Goal: Task Accomplishment & Management: Manage account settings

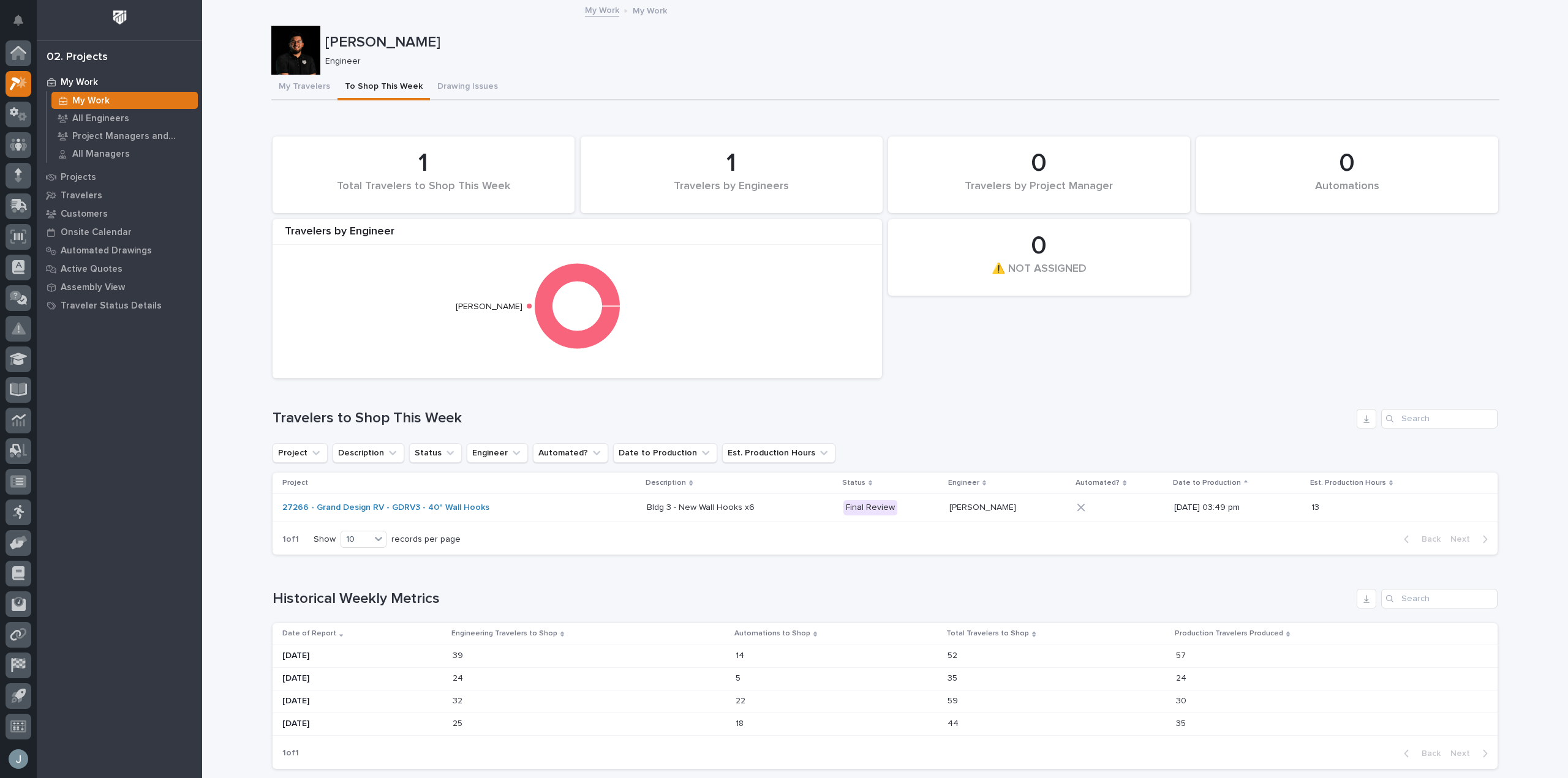
click at [89, 83] on p "My Work" at bounding box center [79, 82] width 37 height 11
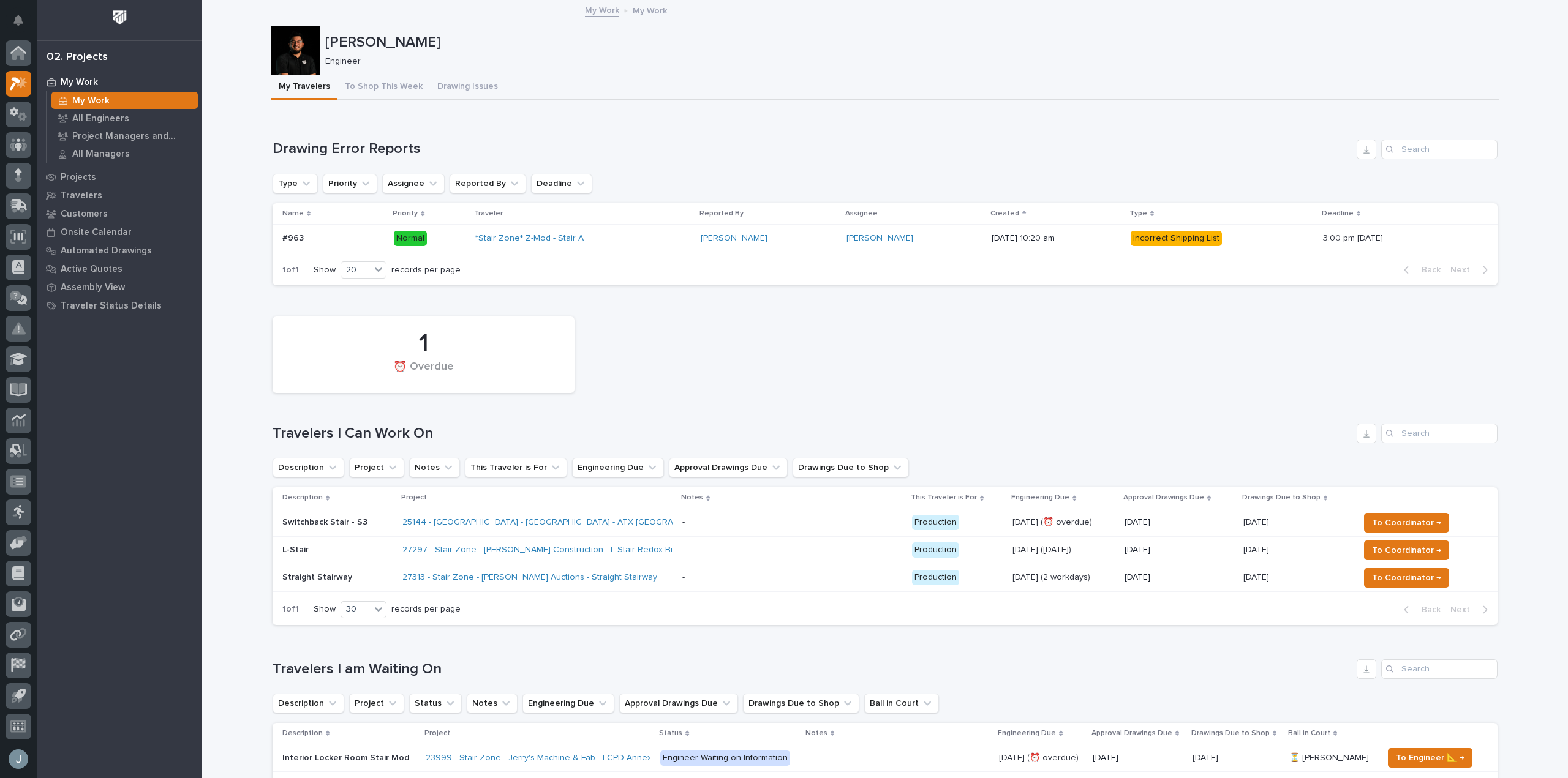
click at [662, 525] on div "25144 - [GEOGRAPHIC_DATA] - [GEOGRAPHIC_DATA] - ATX [GEOGRAPHIC_DATA]" at bounding box center [537, 522] width 271 height 20
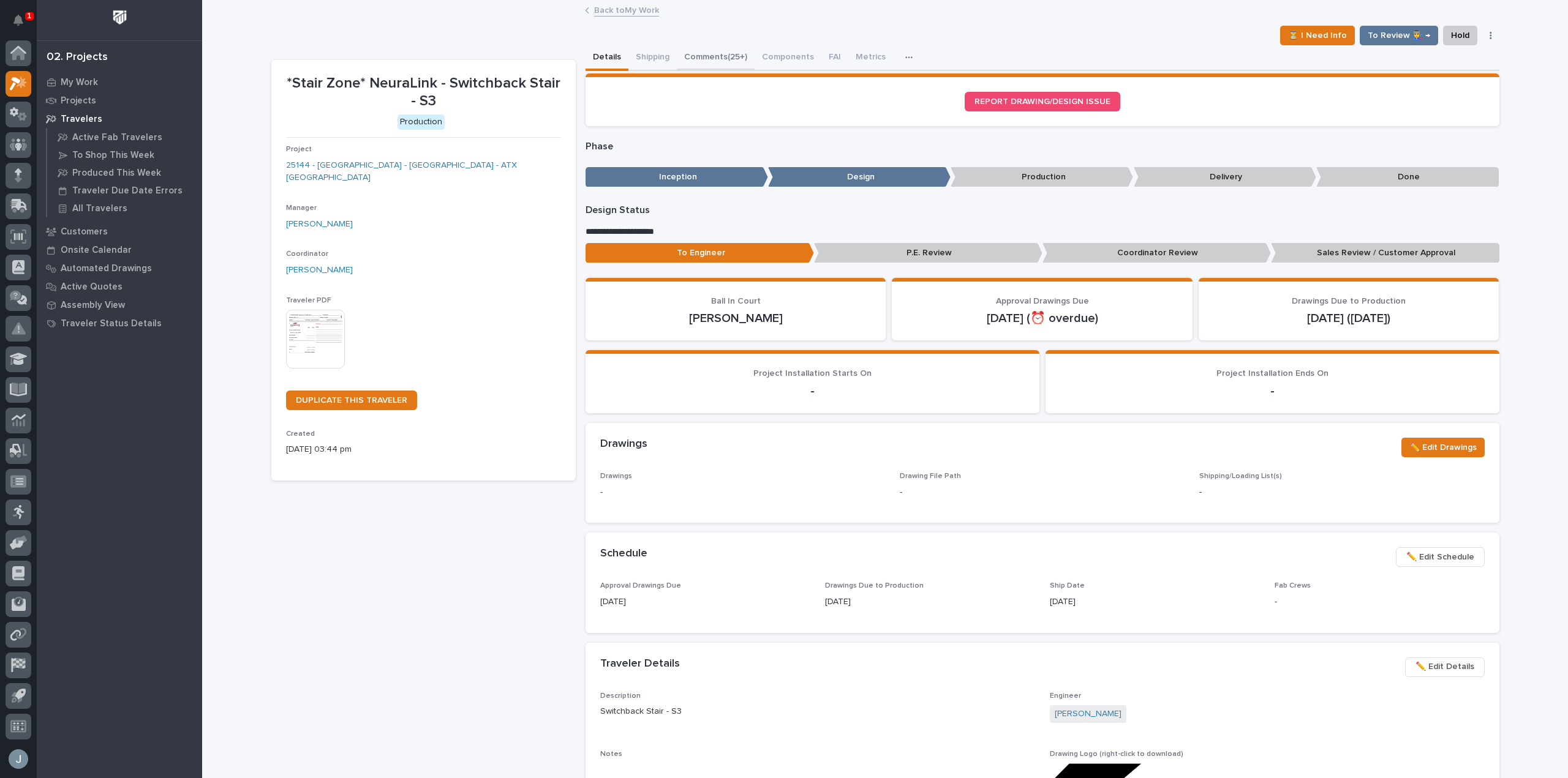
click at [707, 62] on button "Comments (25+)" at bounding box center [715, 58] width 78 height 26
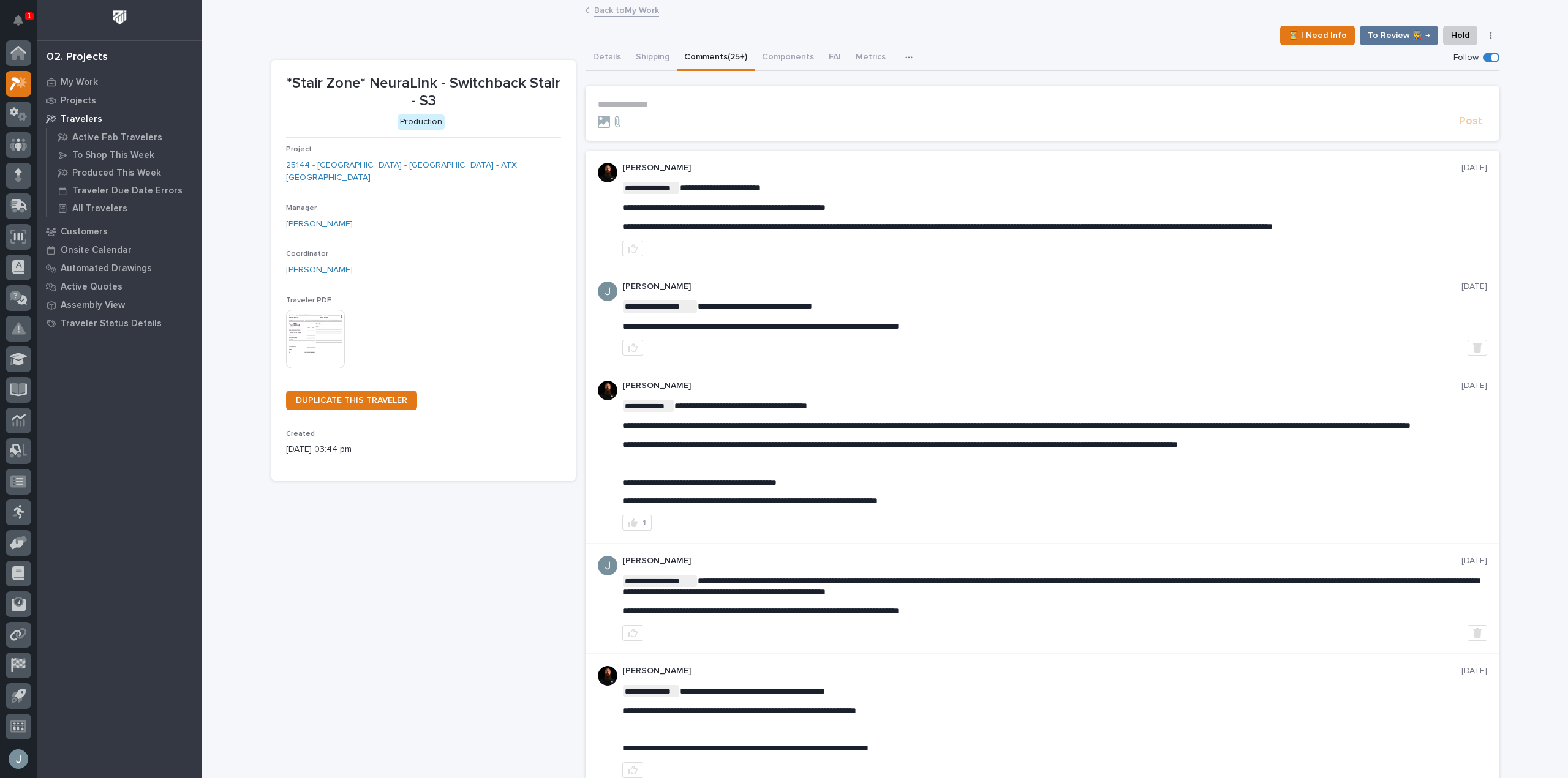
click at [643, 99] on p "**********" at bounding box center [1042, 104] width 890 height 11
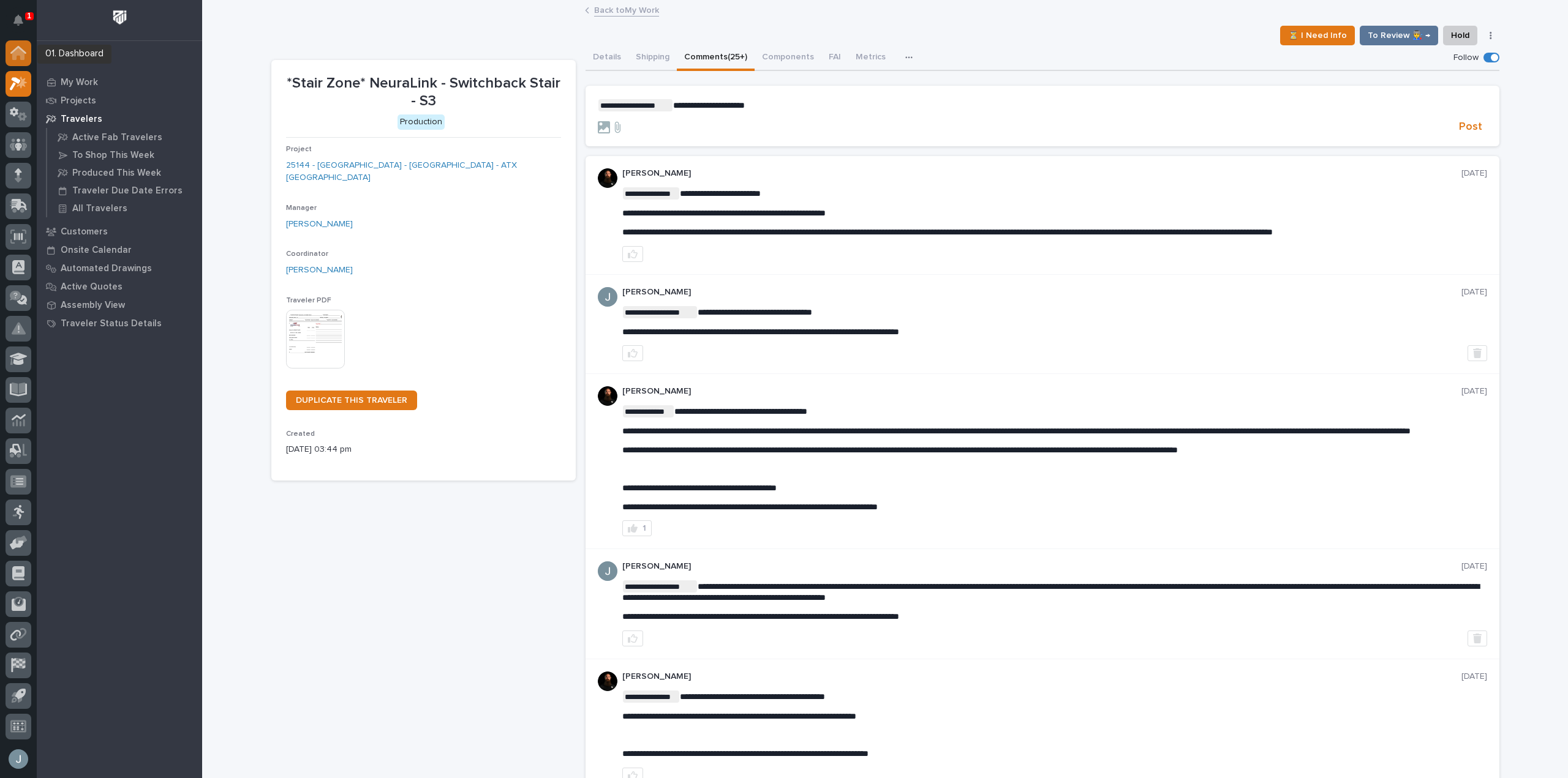
click at [19, 45] on div at bounding box center [18, 53] width 26 height 26
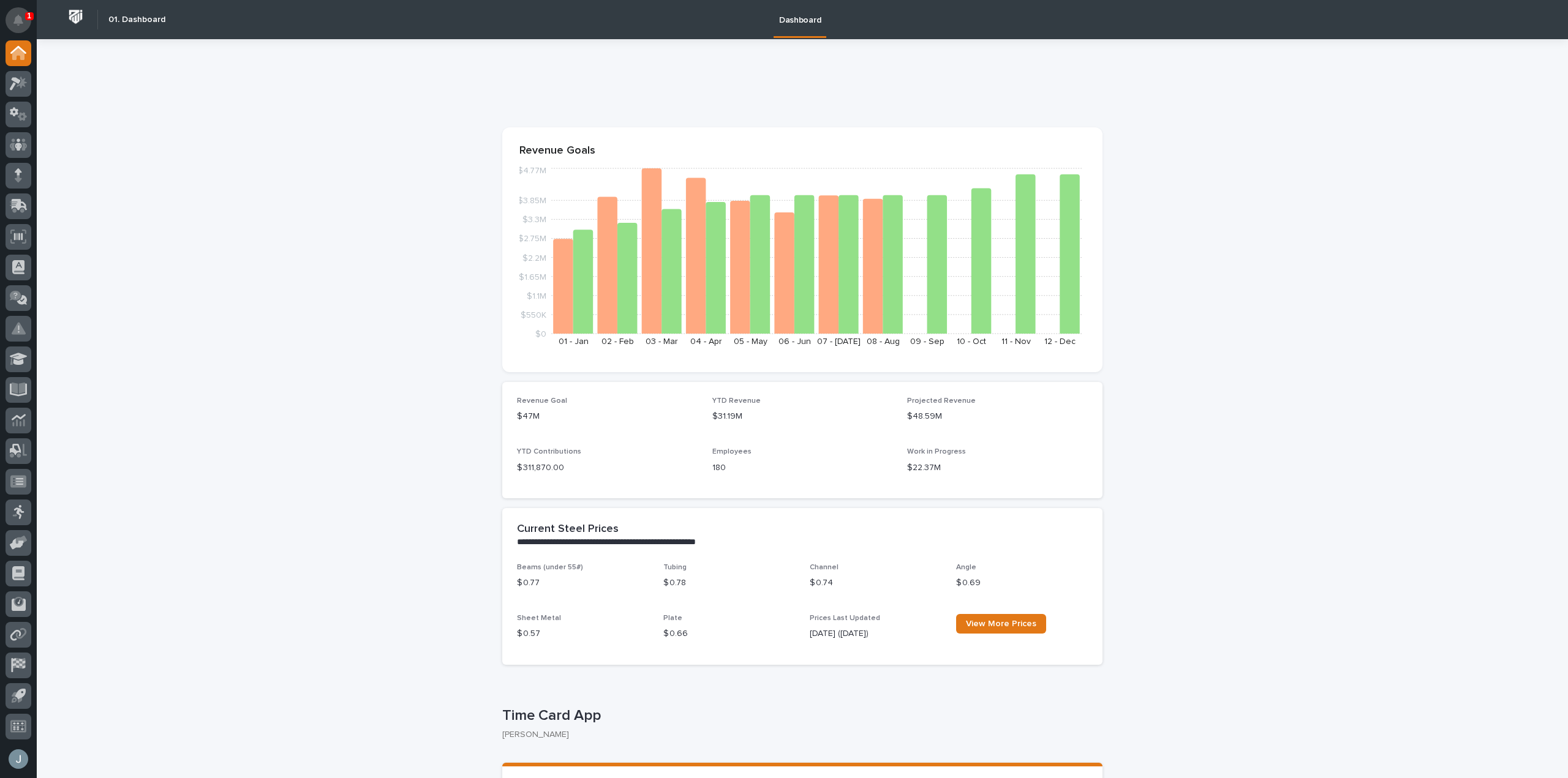
click at [30, 21] on button "Notifications" at bounding box center [18, 20] width 26 height 26
click at [26, 91] on div at bounding box center [18, 83] width 26 height 26
